Goal: Information Seeking & Learning: Learn about a topic

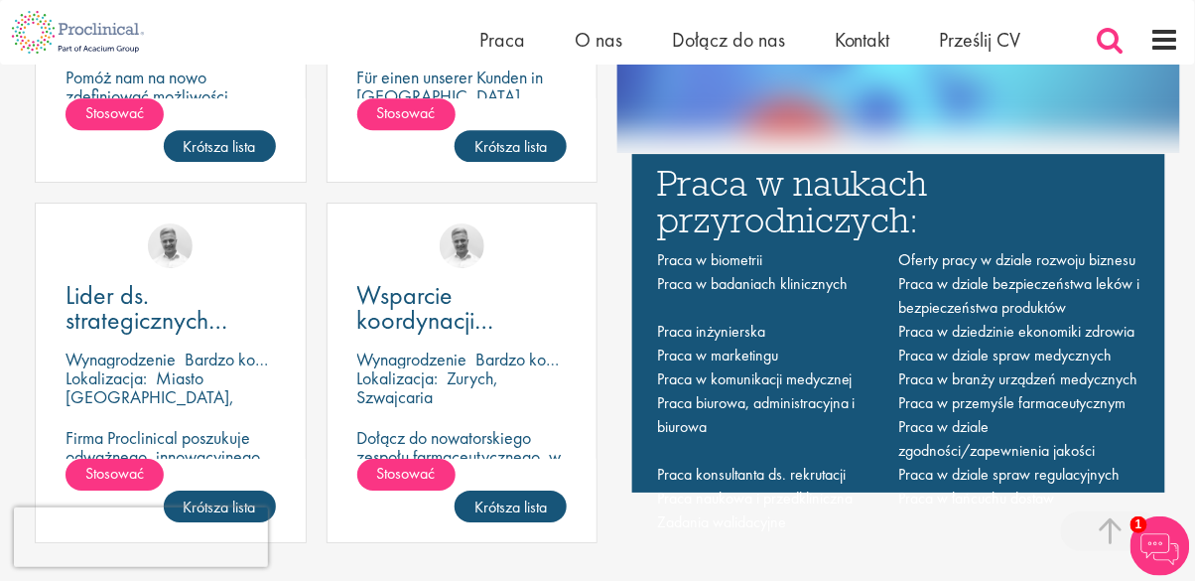
scroll to position [1327, 0]
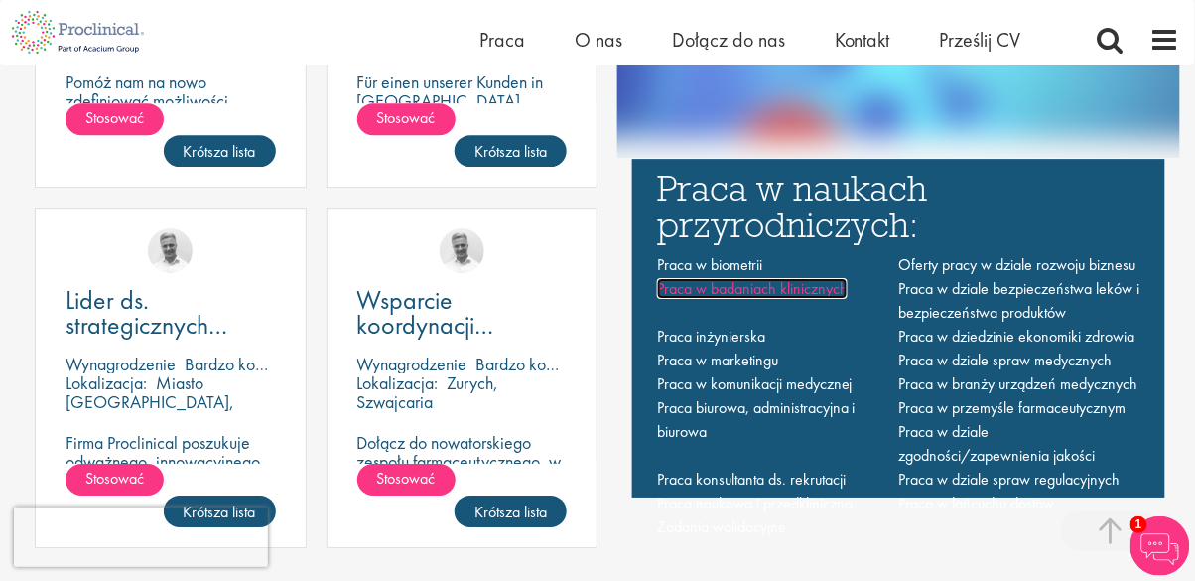
click at [815, 299] on font "Praca w badaniach klinicznych" at bounding box center [752, 288] width 191 height 21
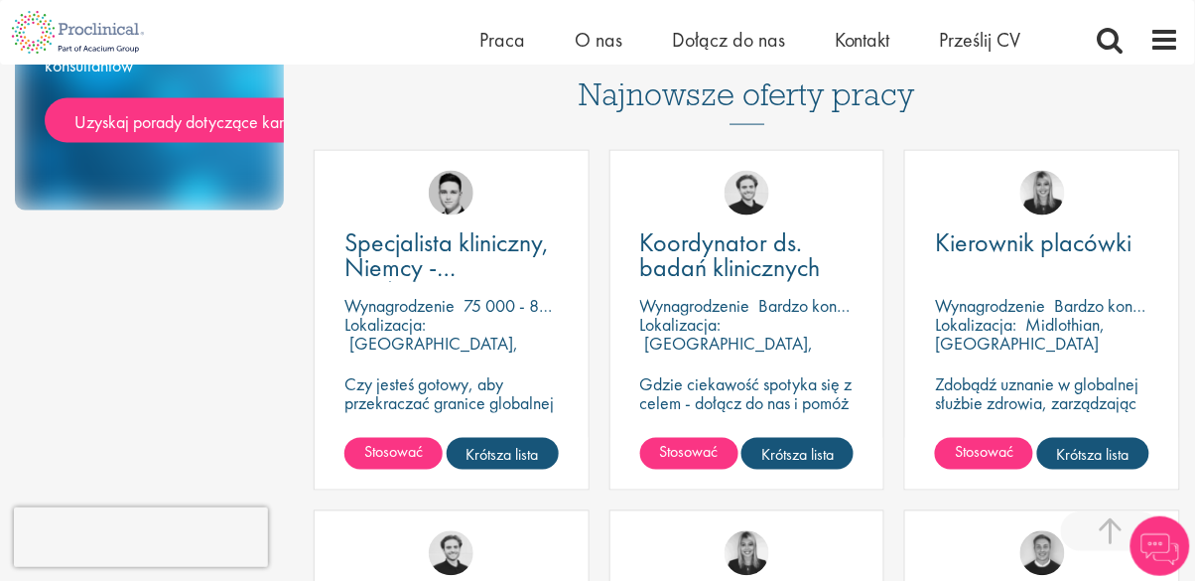
scroll to position [562, 0]
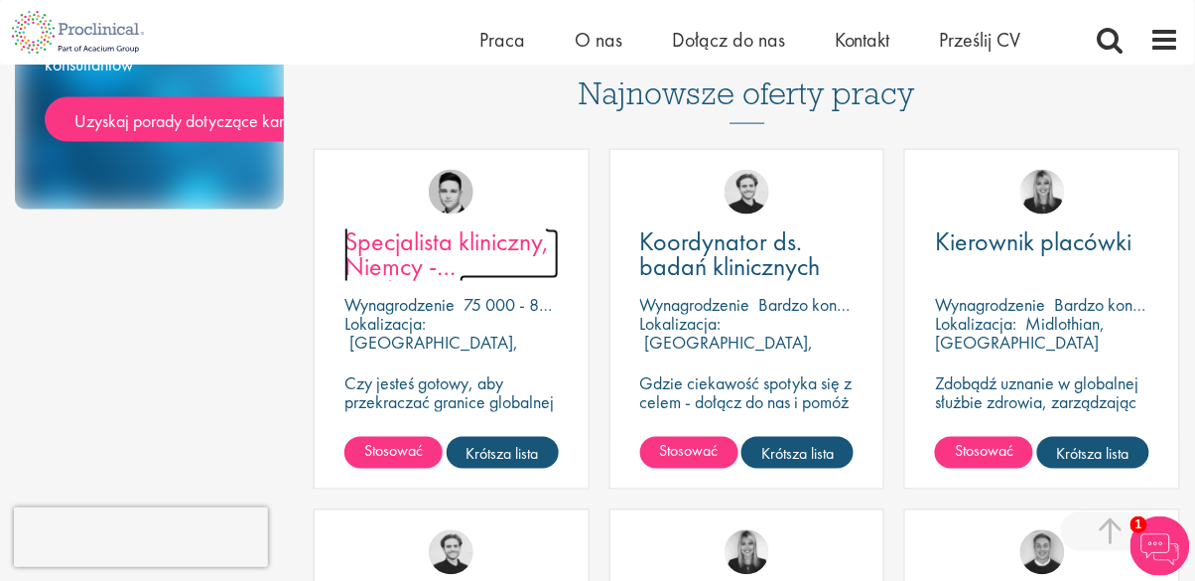
click at [477, 261] on link "Specjalista kliniczny, Niemcy - Kardiologia" at bounding box center [452, 254] width 214 height 50
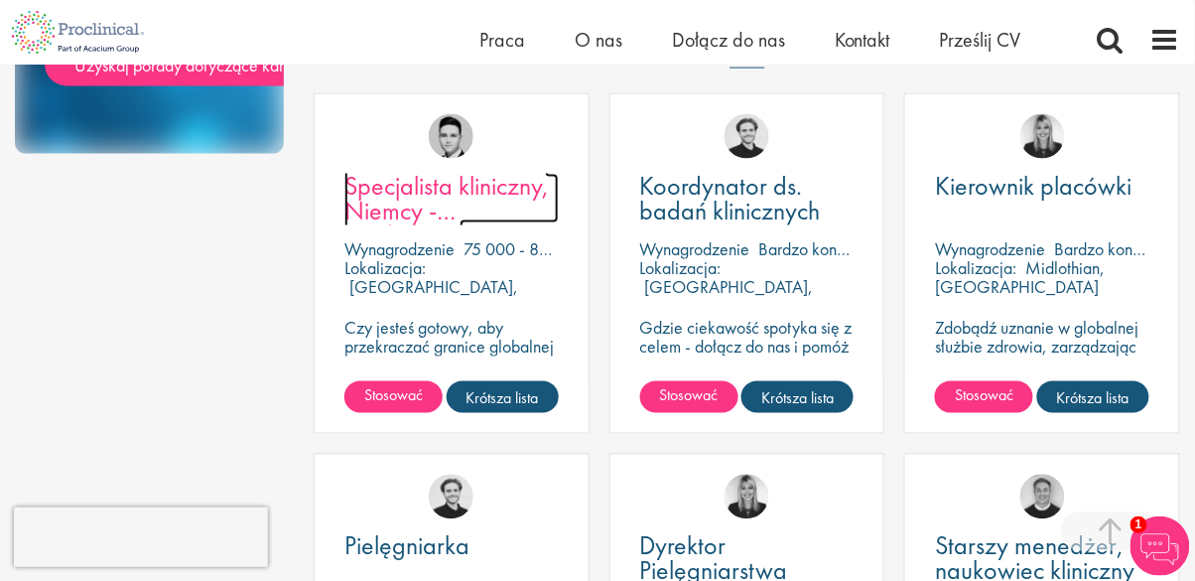
scroll to position [657, 0]
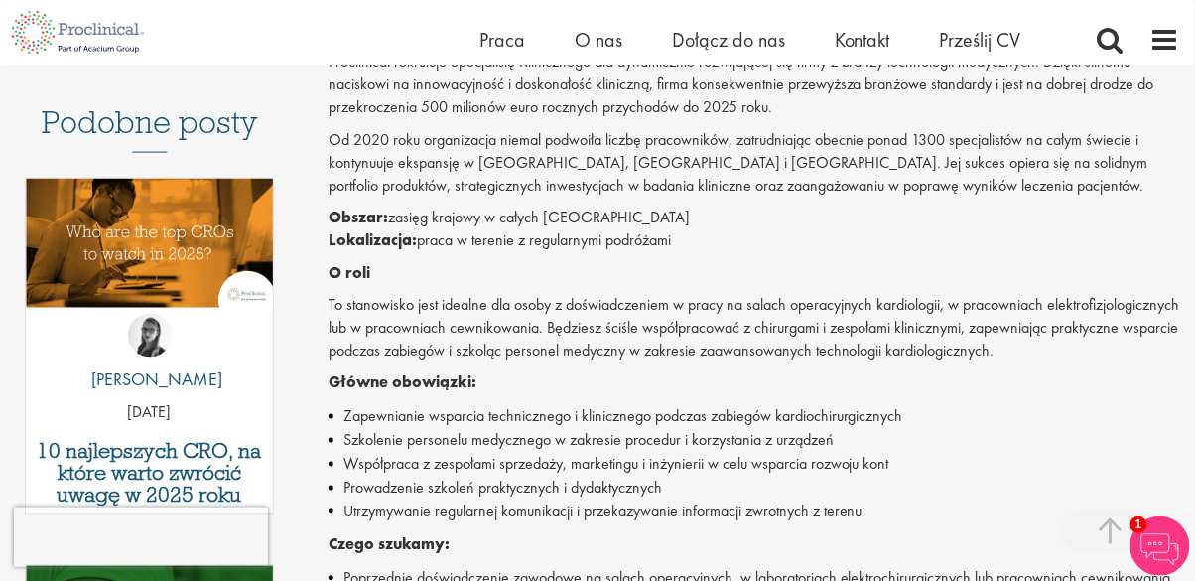
scroll to position [600, 0]
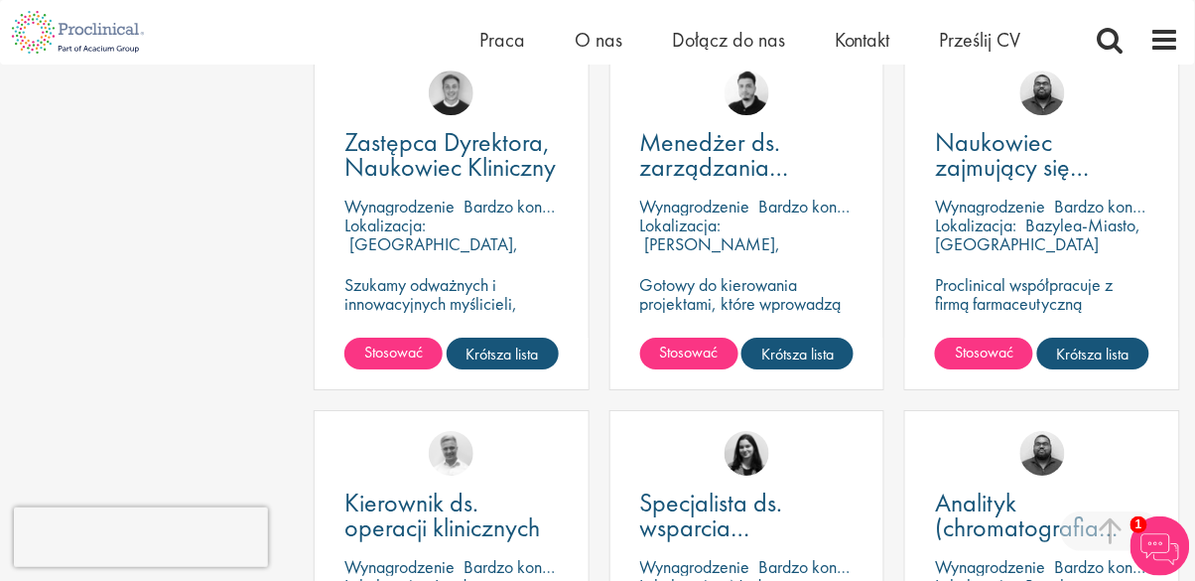
scroll to position [1382, 0]
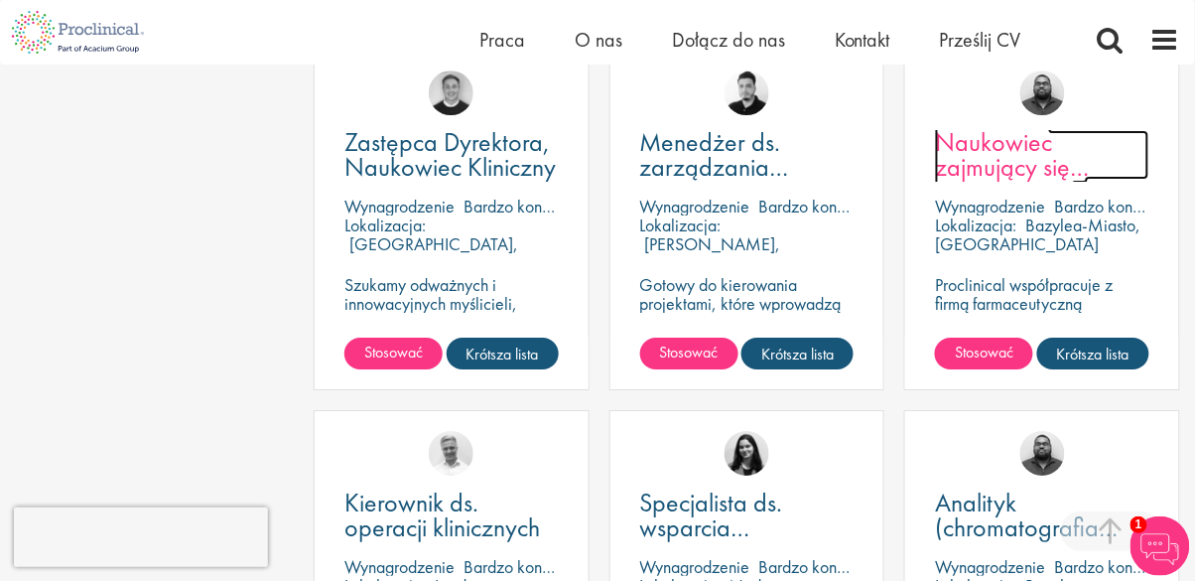
click at [1031, 164] on font "Naukowiec zajmujący się biomarkerami cyfrowymi" at bounding box center [1012, 179] width 154 height 108
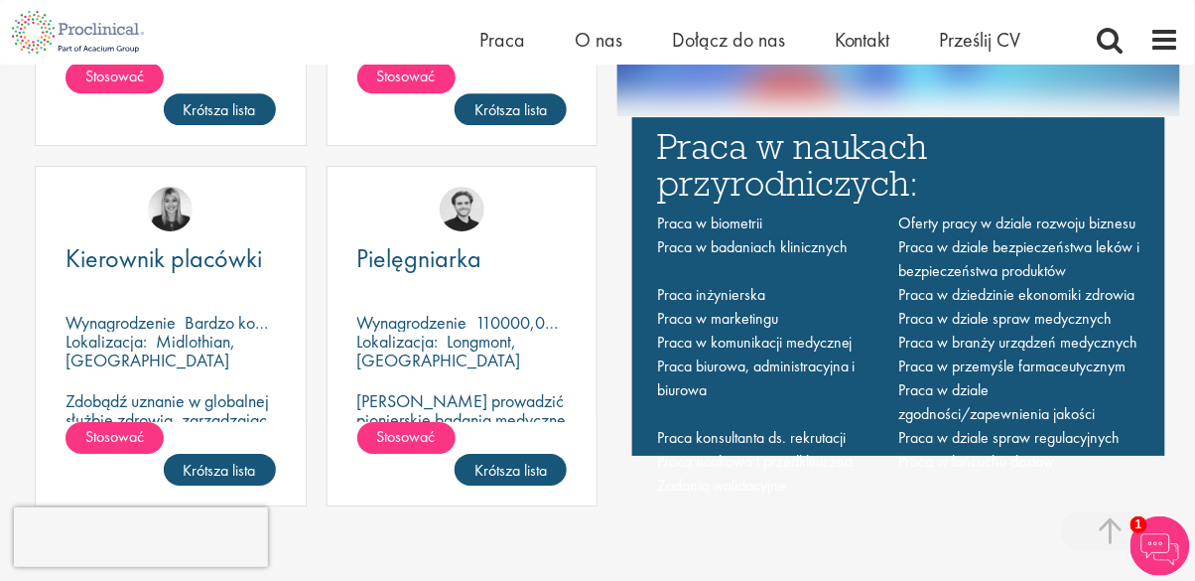
scroll to position [1372, 0]
